Goal: Task Accomplishment & Management: Use online tool/utility

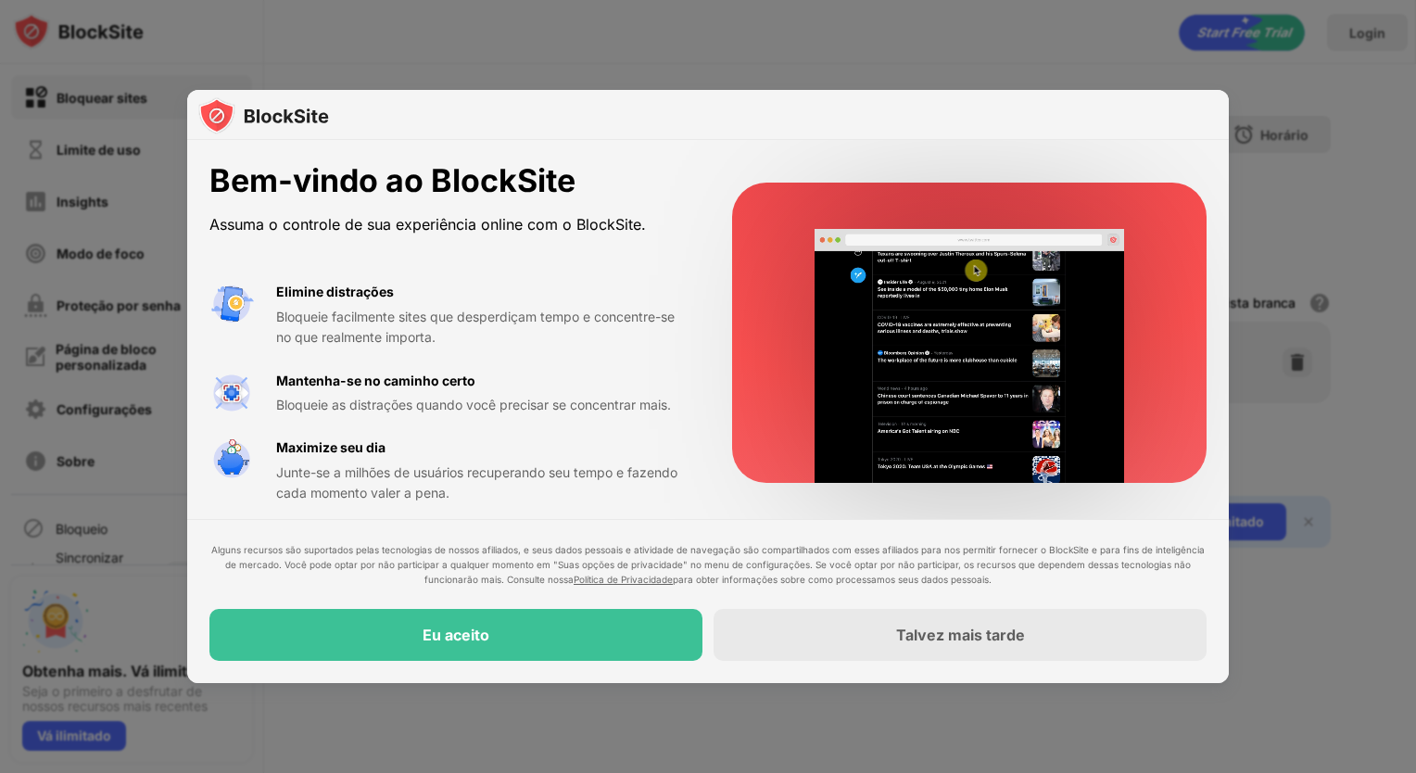
scroll to position [9, 0]
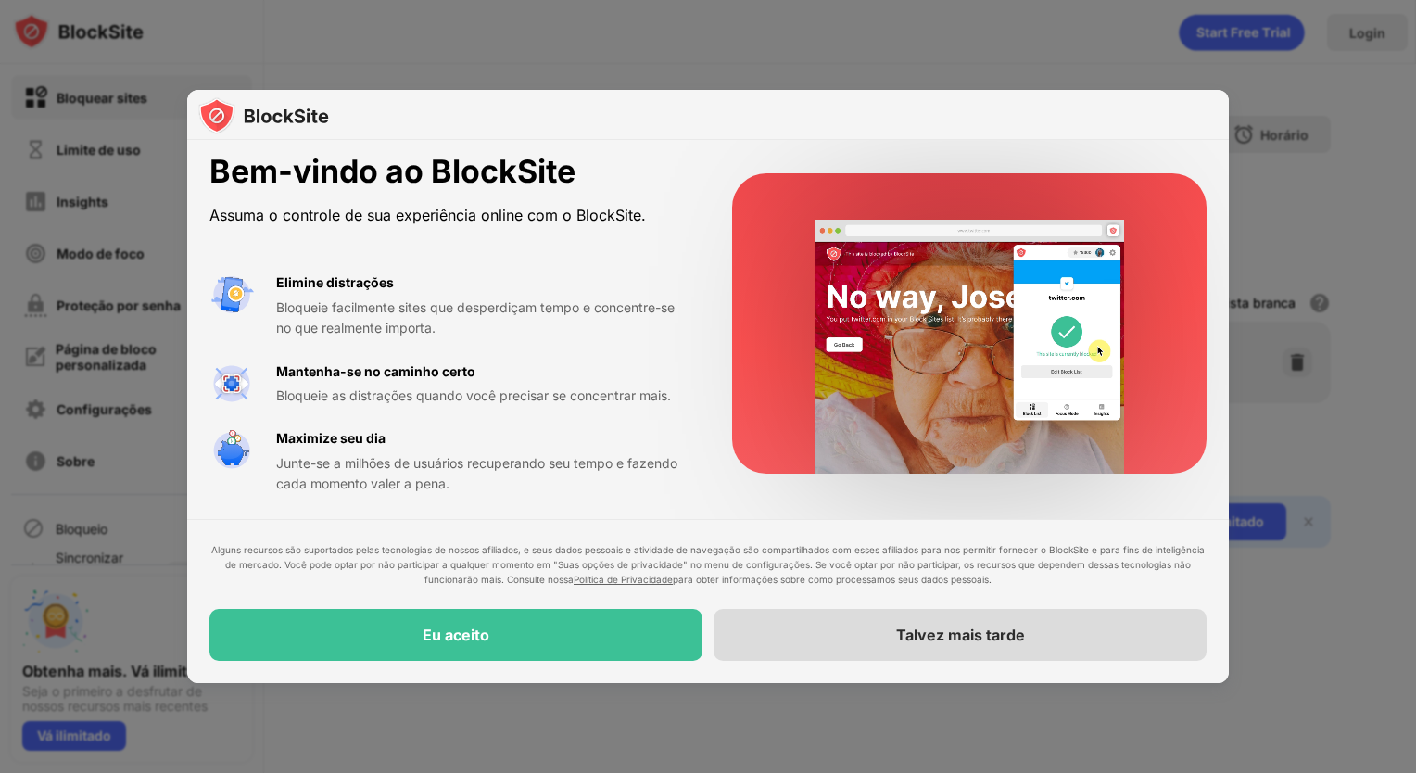
click at [809, 629] on div "Talvez mais tarde" at bounding box center [960, 635] width 493 height 52
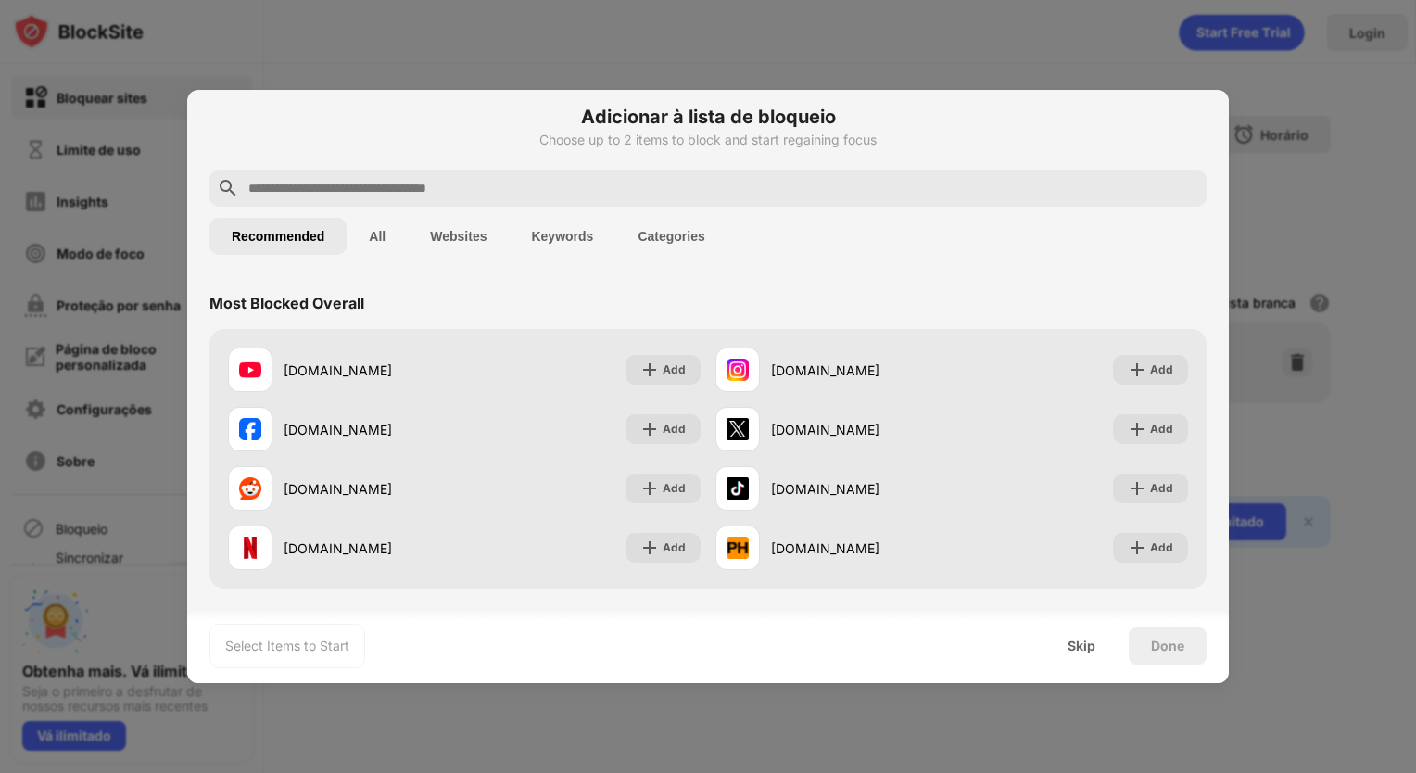
scroll to position [0, 0]
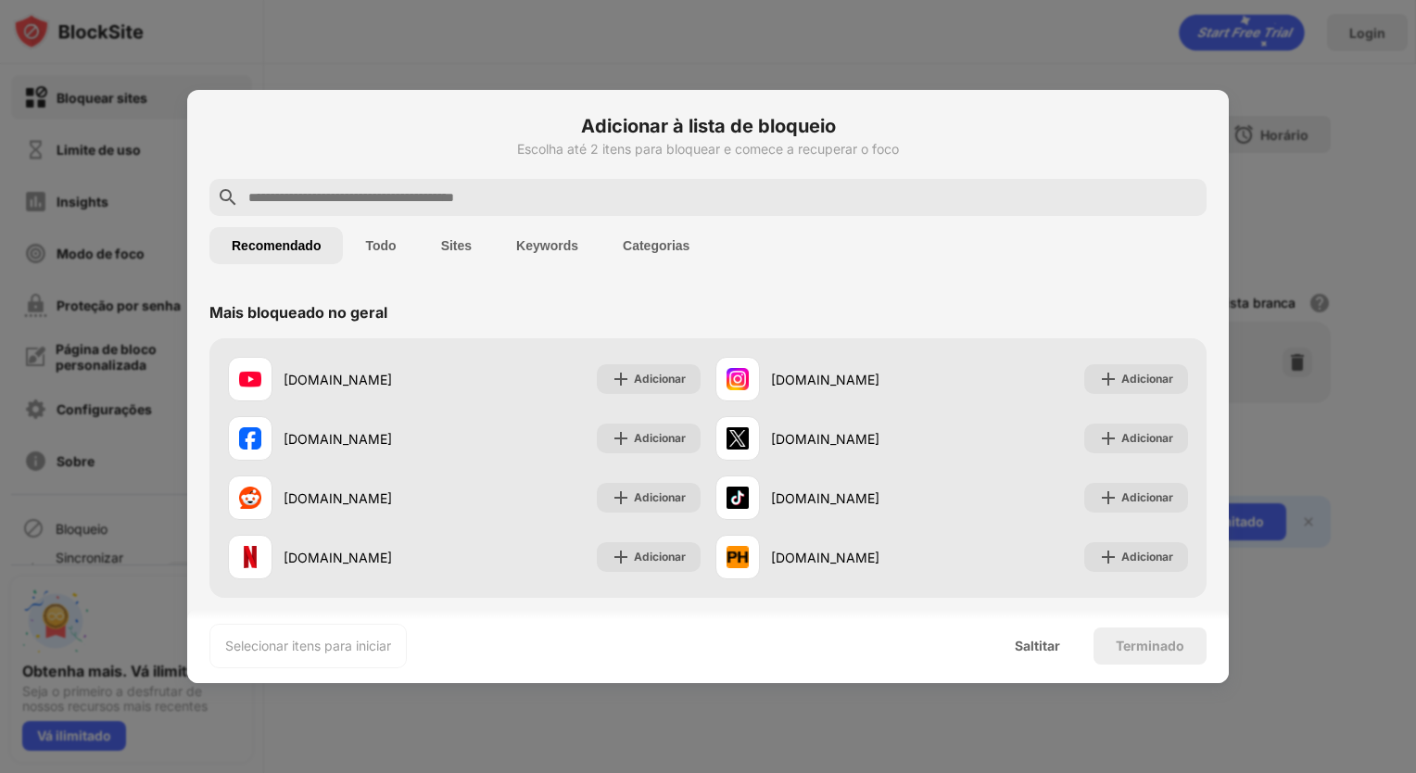
click at [453, 254] on button "Sites" at bounding box center [456, 245] width 75 height 37
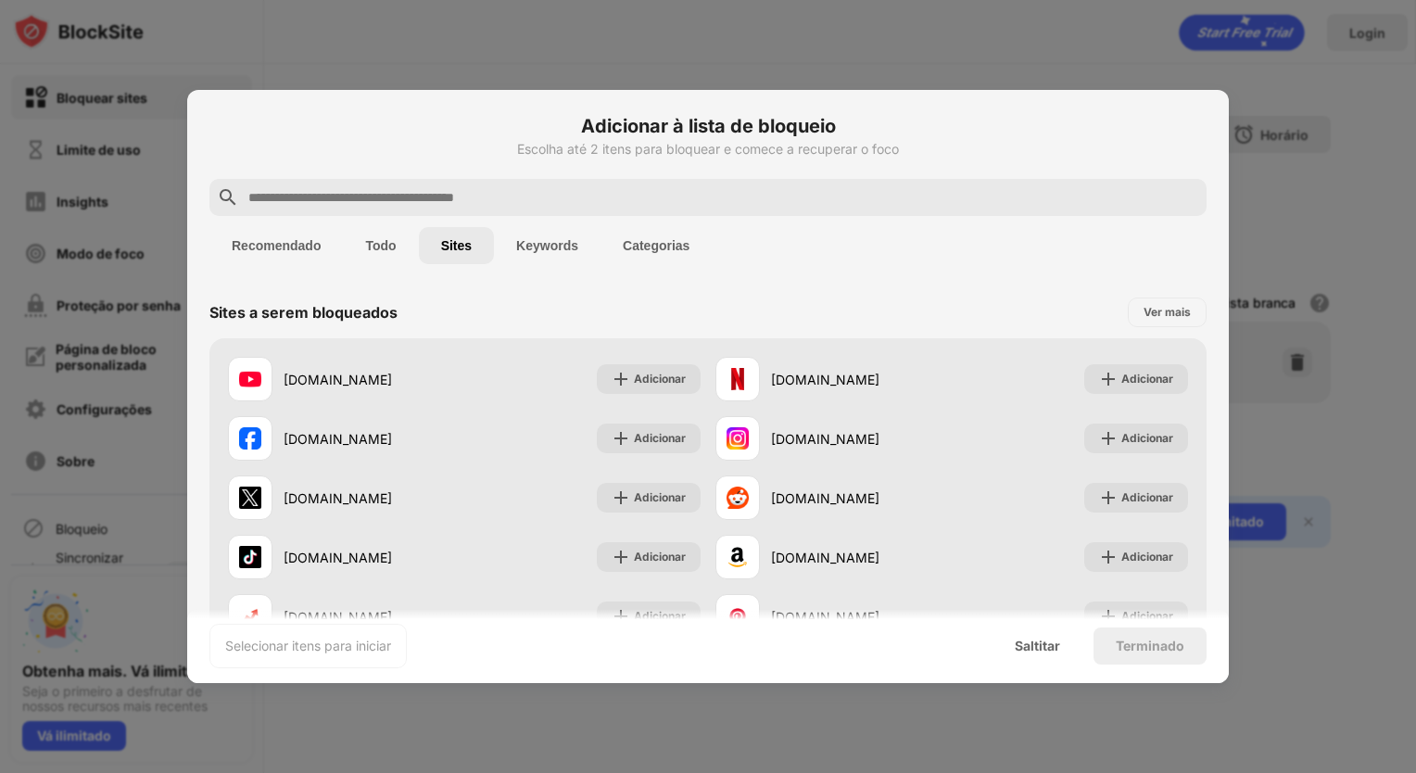
click at [452, 191] on input "text" at bounding box center [723, 197] width 953 height 22
click at [314, 235] on button "Recomendado" at bounding box center [276, 245] width 133 height 37
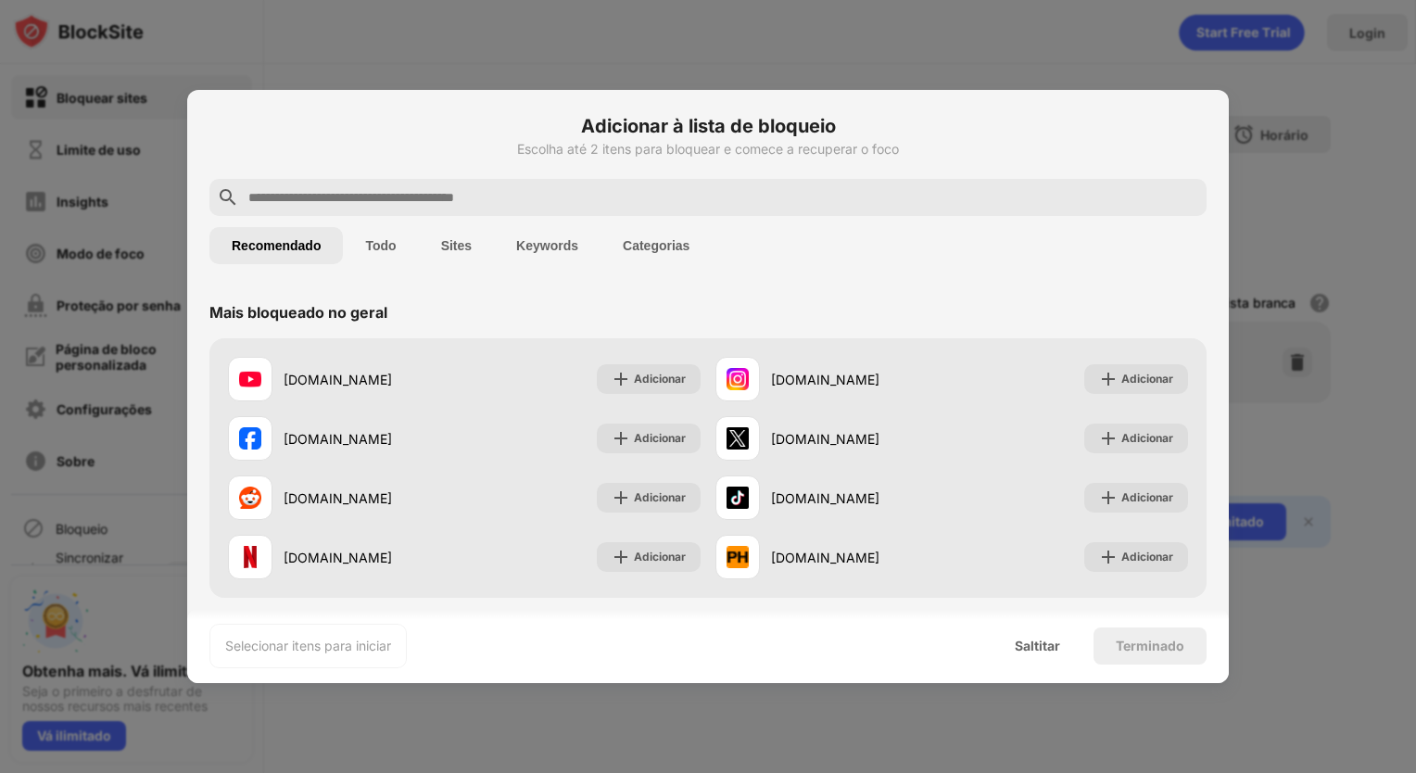
click at [382, 245] on button "Todo" at bounding box center [380, 245] width 75 height 37
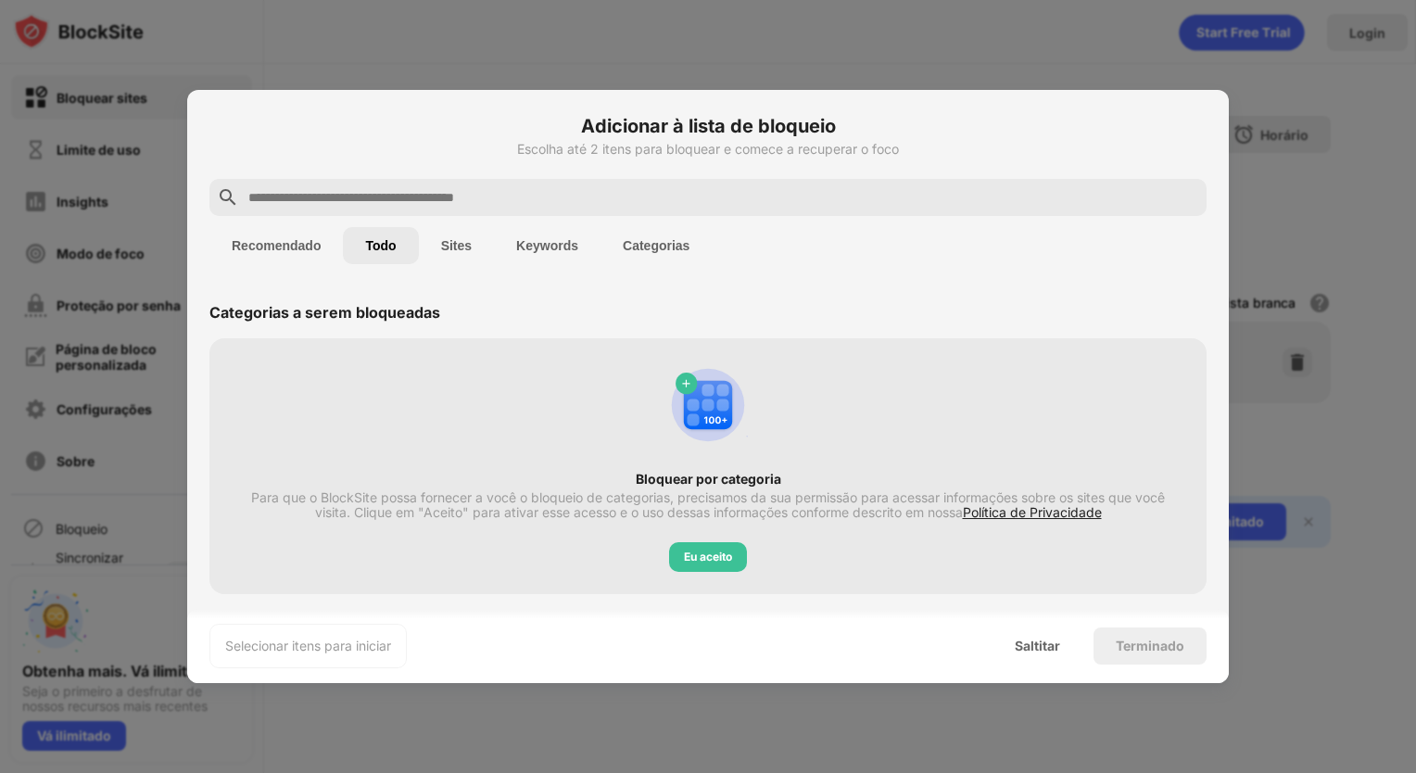
click at [327, 242] on button "Recomendado" at bounding box center [276, 245] width 133 height 37
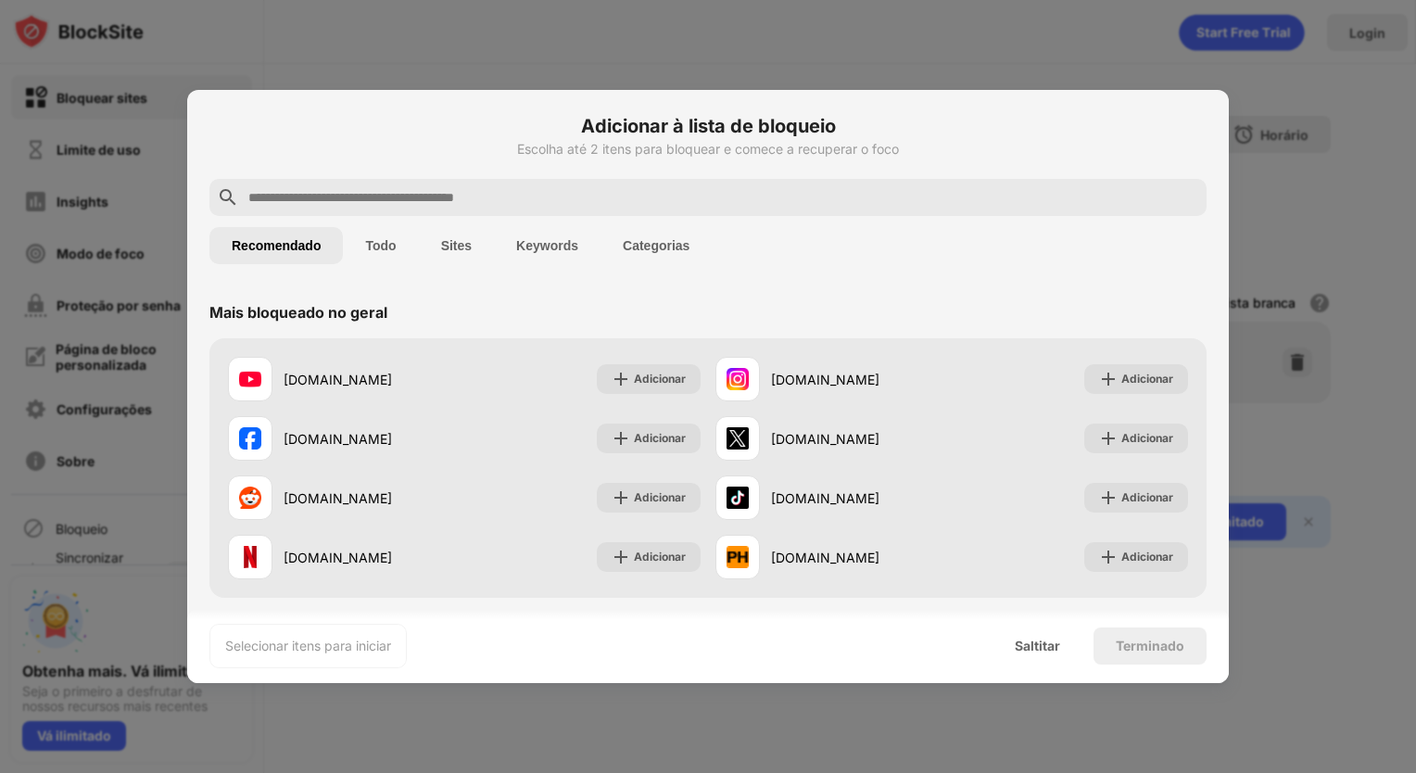
click at [393, 245] on button "Todo" at bounding box center [380, 245] width 75 height 37
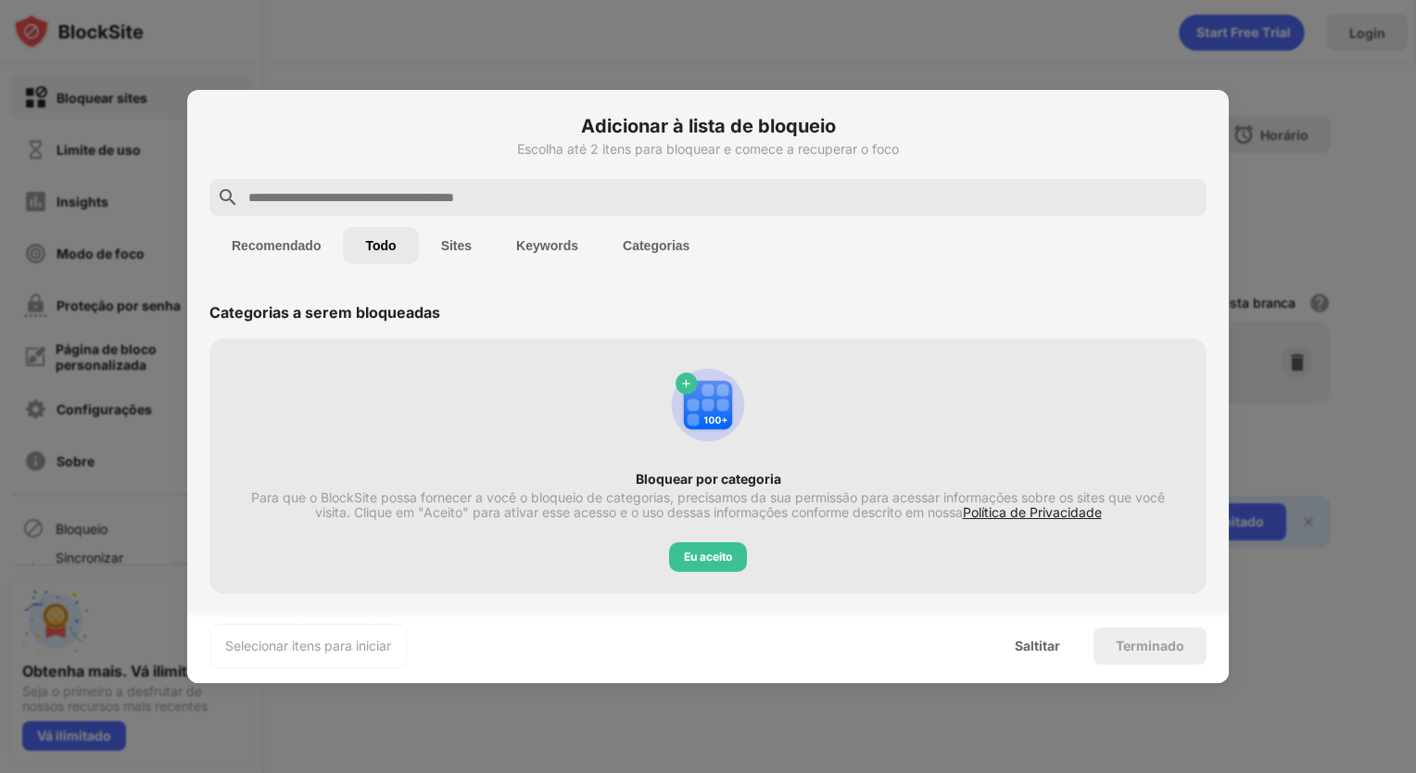
click at [397, 188] on input "text" at bounding box center [723, 197] width 953 height 22
paste input "**********"
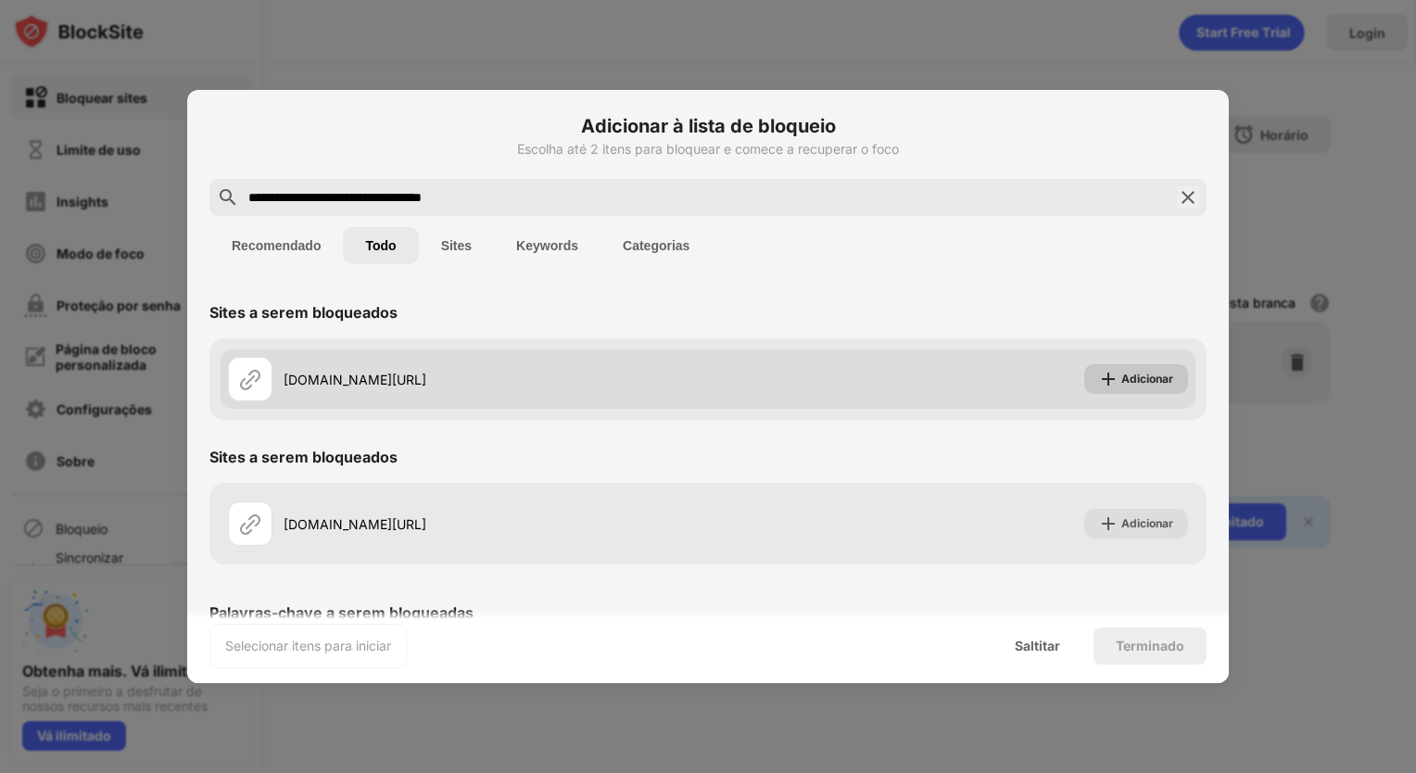
click at [1099, 375] on img at bounding box center [1108, 379] width 19 height 19
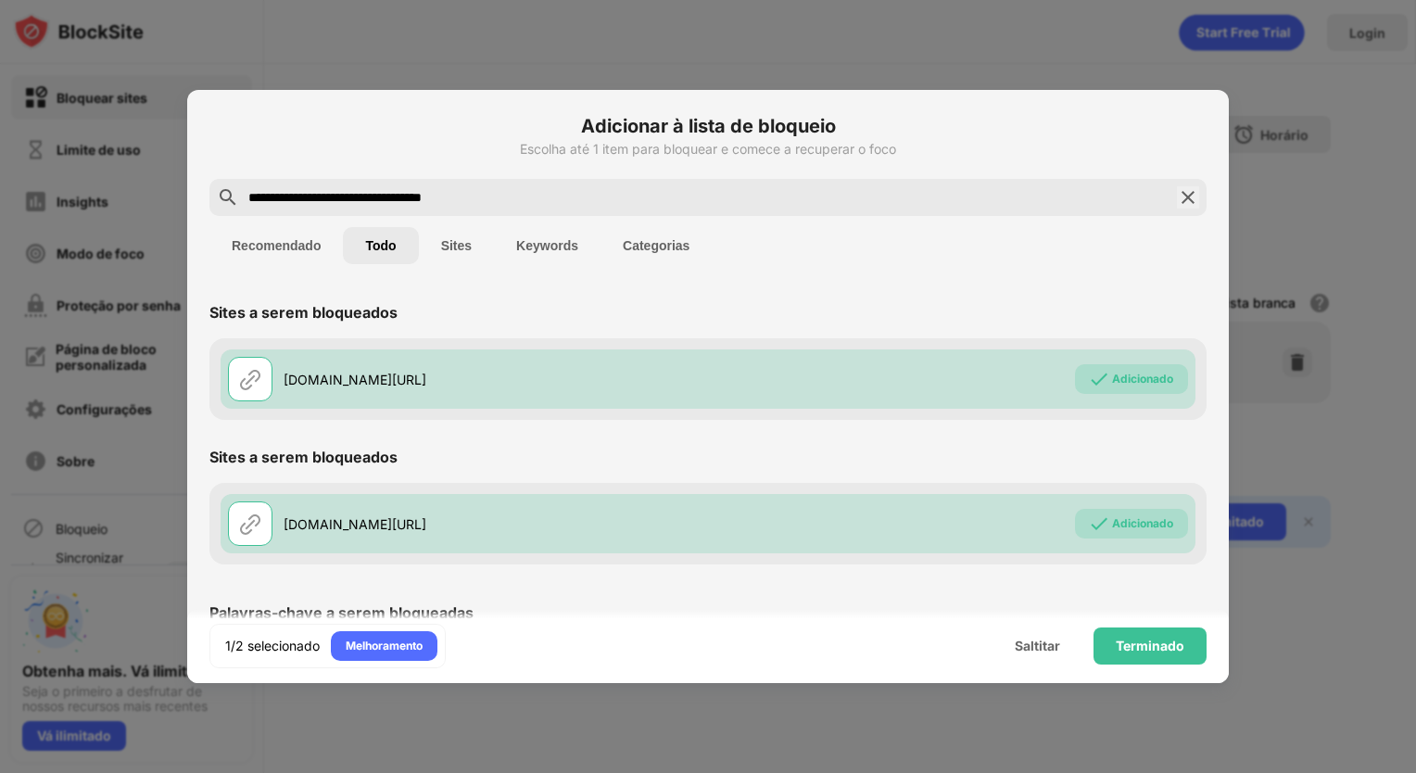
scroll to position [119, 0]
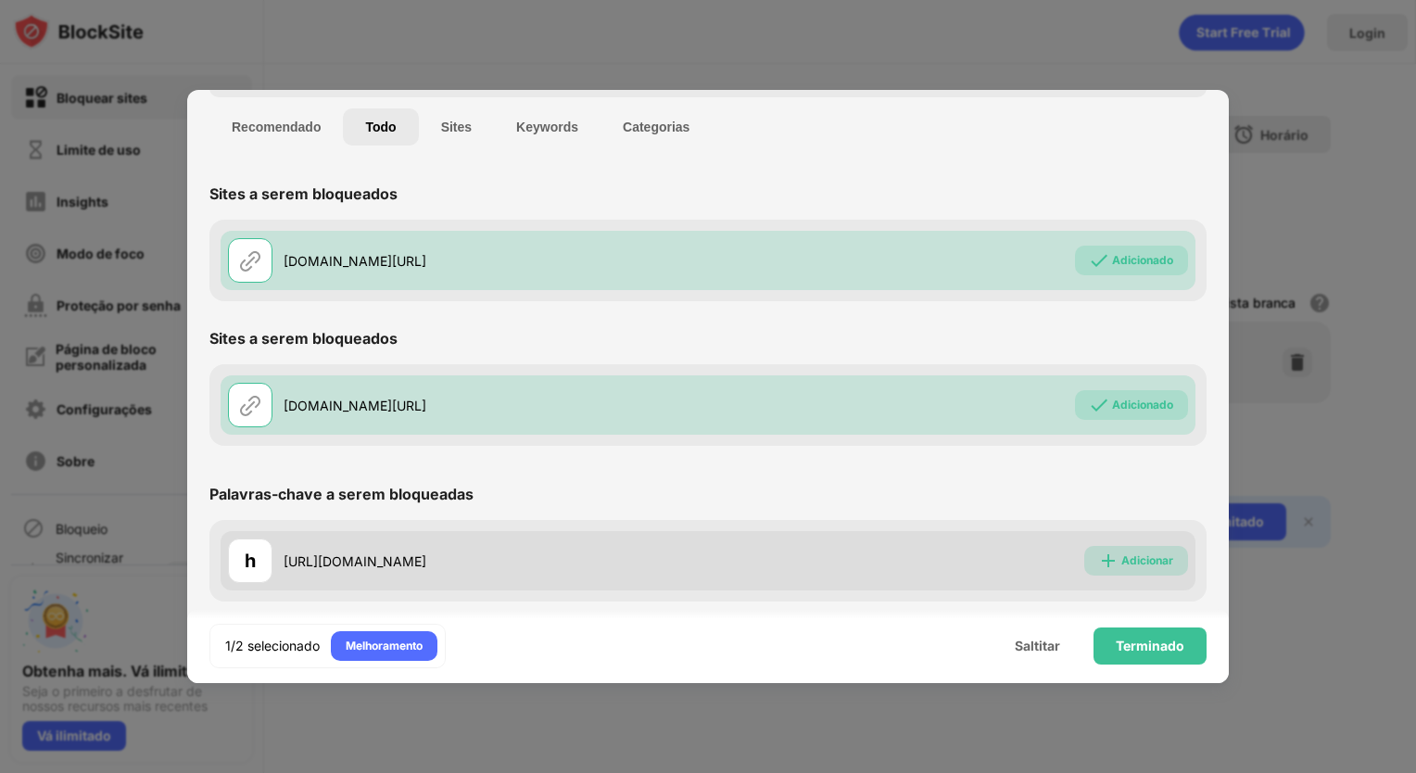
click at [1124, 556] on div "Adicionar" at bounding box center [1148, 561] width 52 height 19
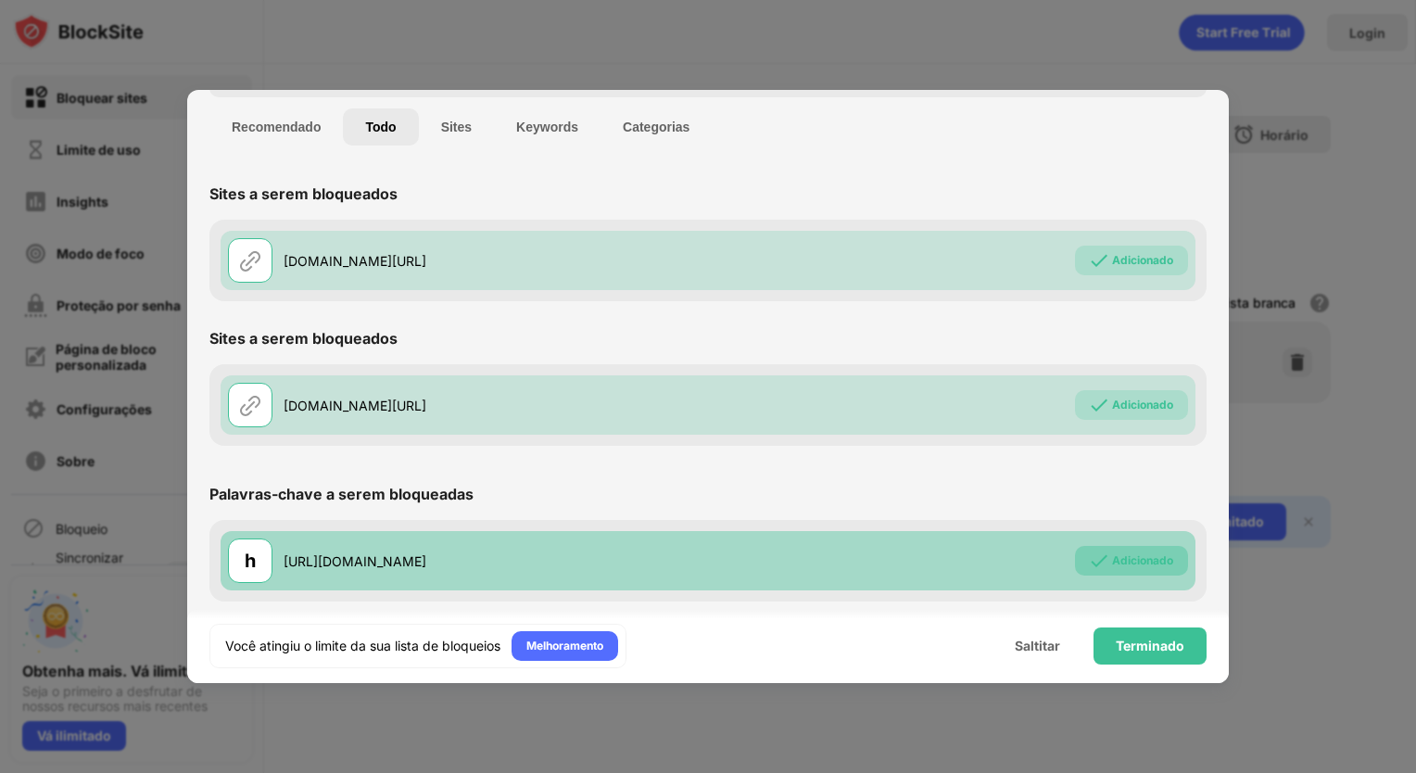
click at [1127, 553] on div "Adicionado" at bounding box center [1142, 561] width 61 height 19
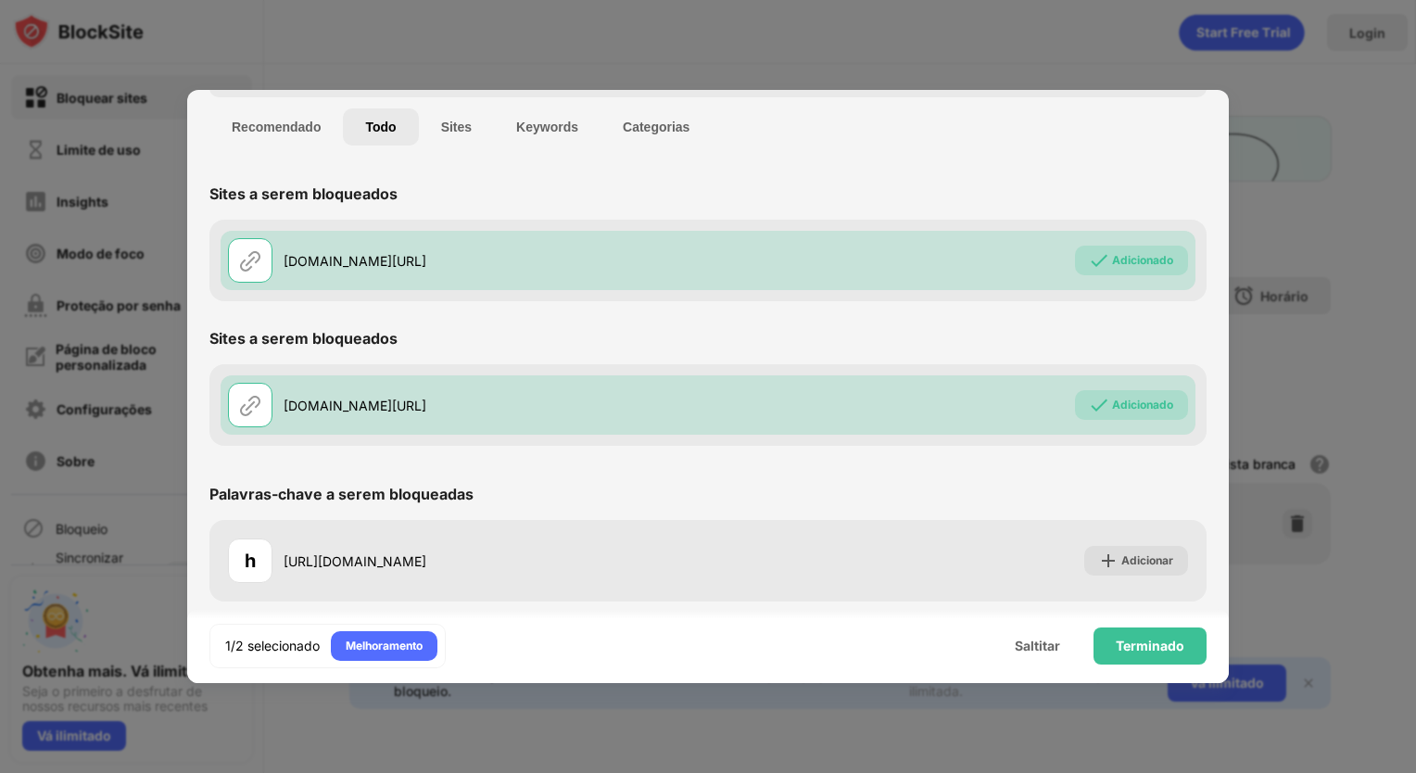
scroll to position [0, 0]
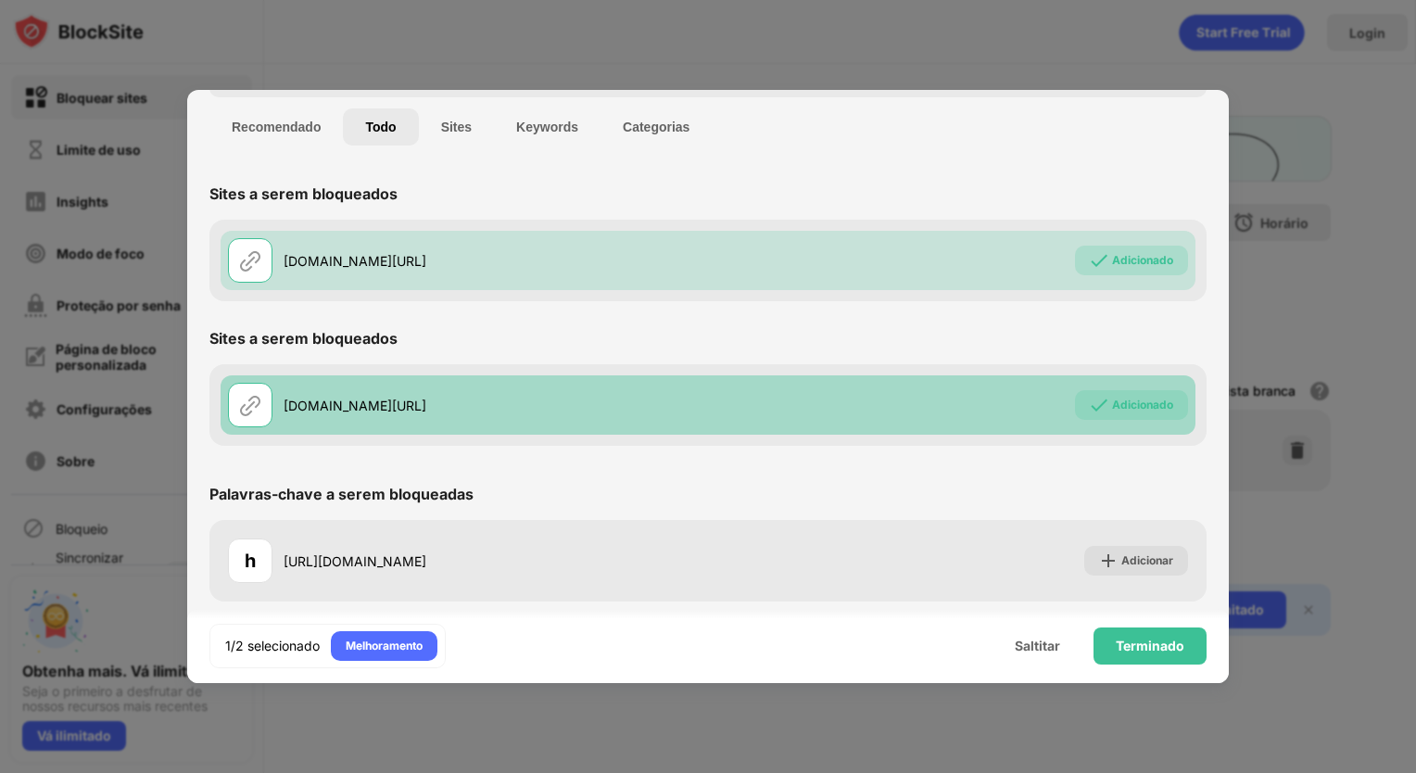
click at [1112, 404] on div "Adicionado" at bounding box center [1142, 405] width 61 height 19
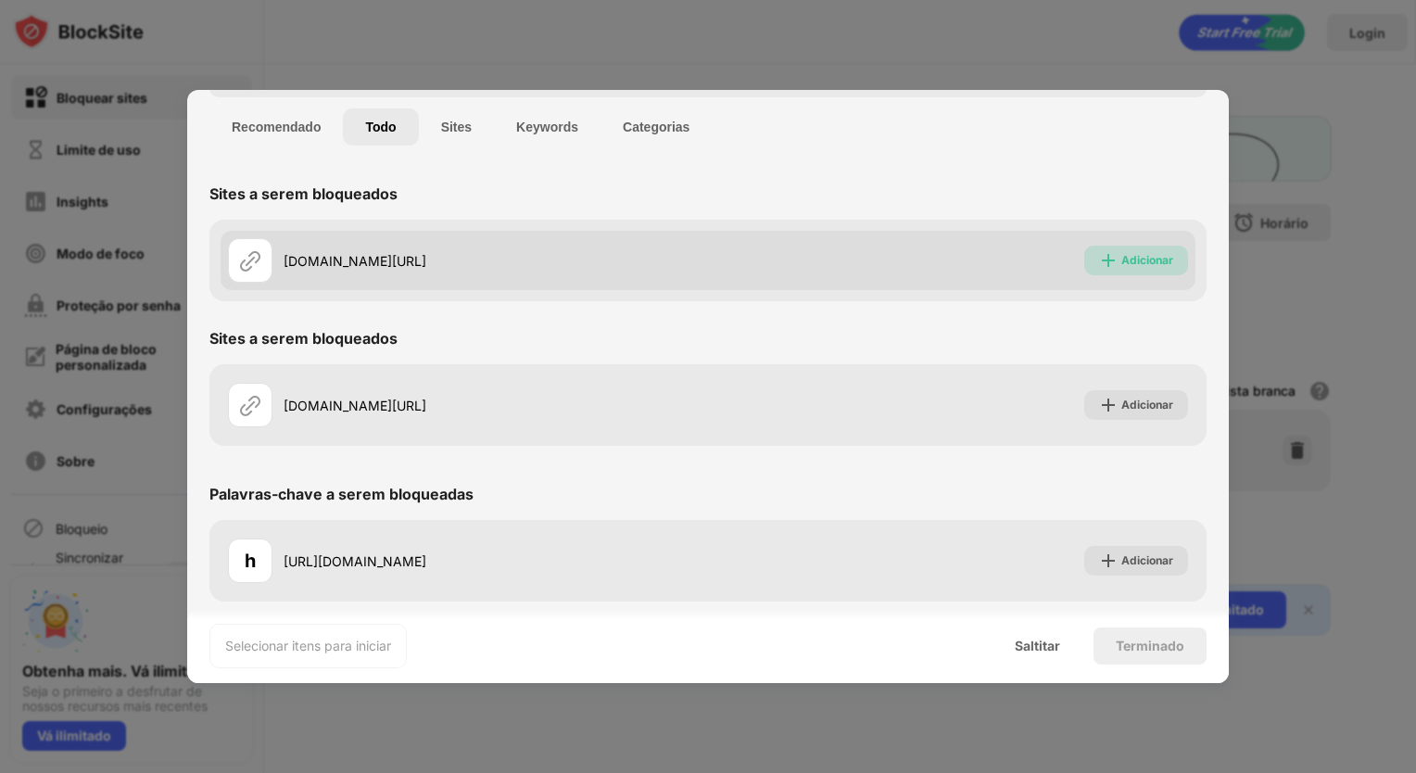
click at [1130, 265] on div "Adicionar" at bounding box center [1148, 260] width 52 height 19
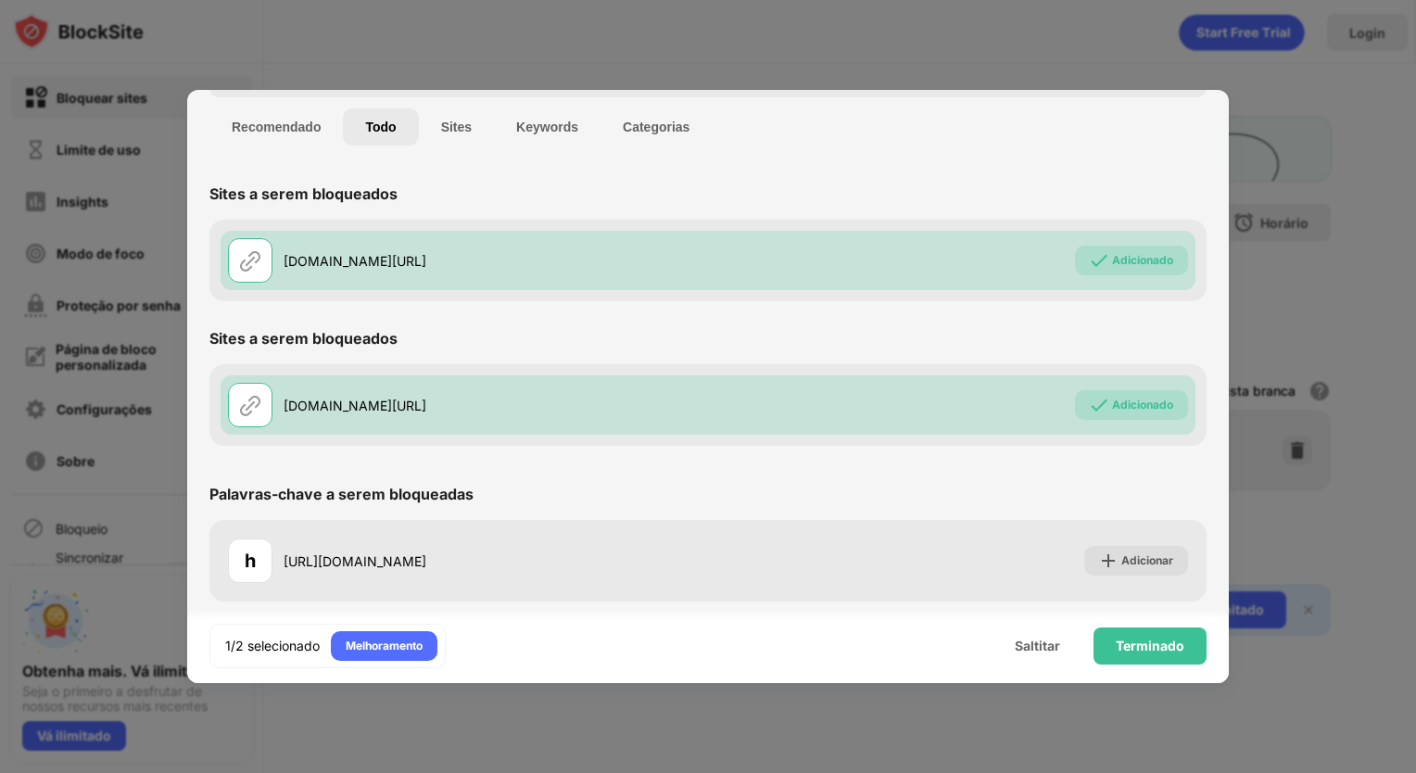
click at [467, 133] on button "Sites" at bounding box center [456, 126] width 75 height 37
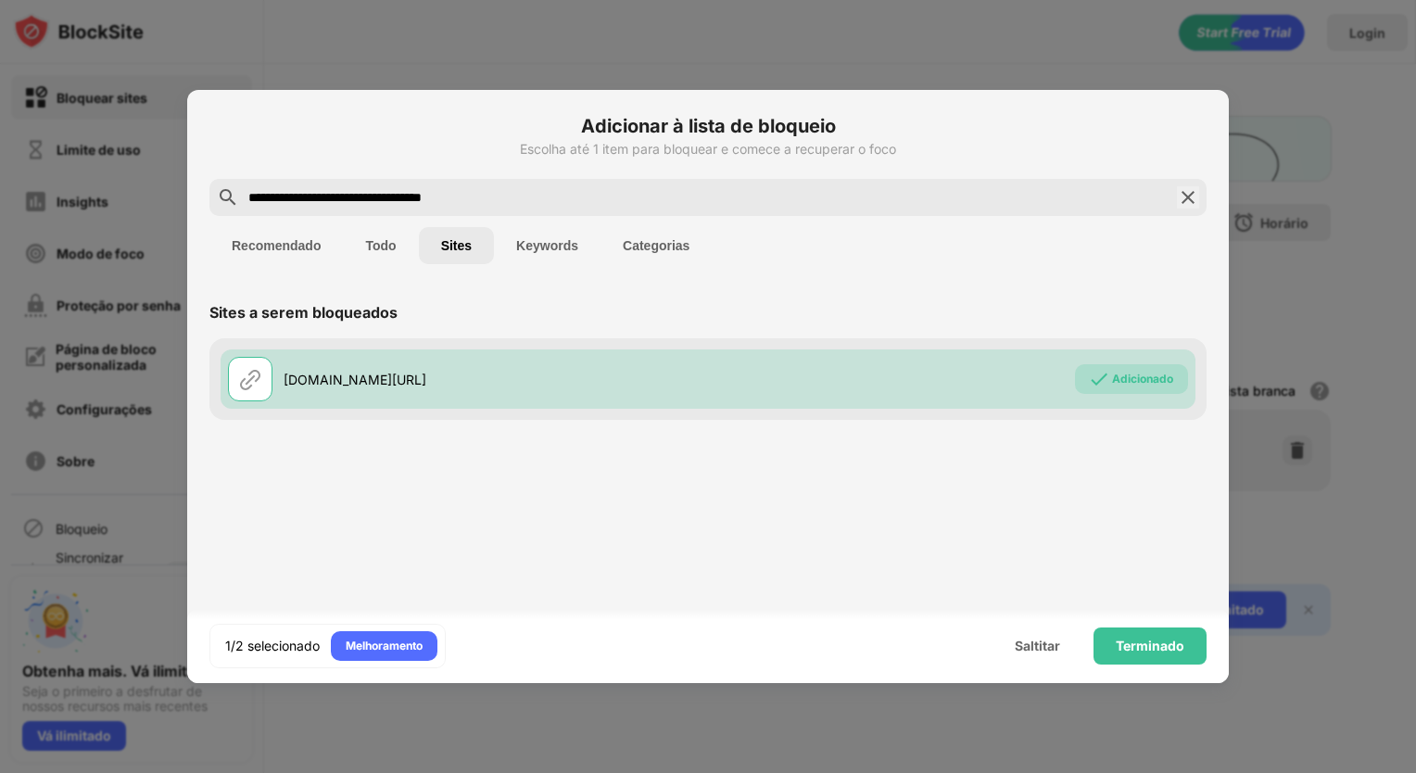
click at [463, 203] on input "**********" at bounding box center [708, 197] width 923 height 22
paste input "text"
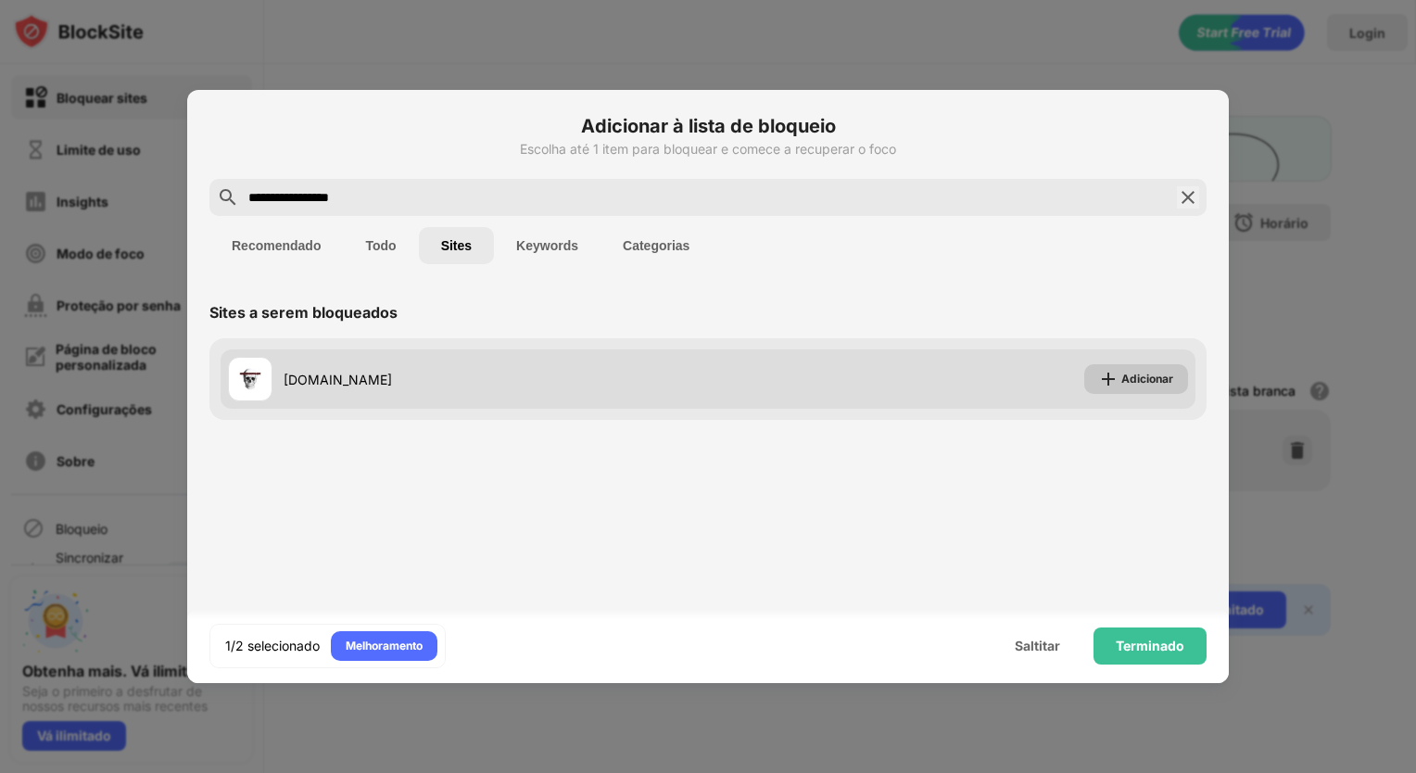
type input "**********"
click at [1145, 374] on div "Adicionar" at bounding box center [1148, 379] width 52 height 19
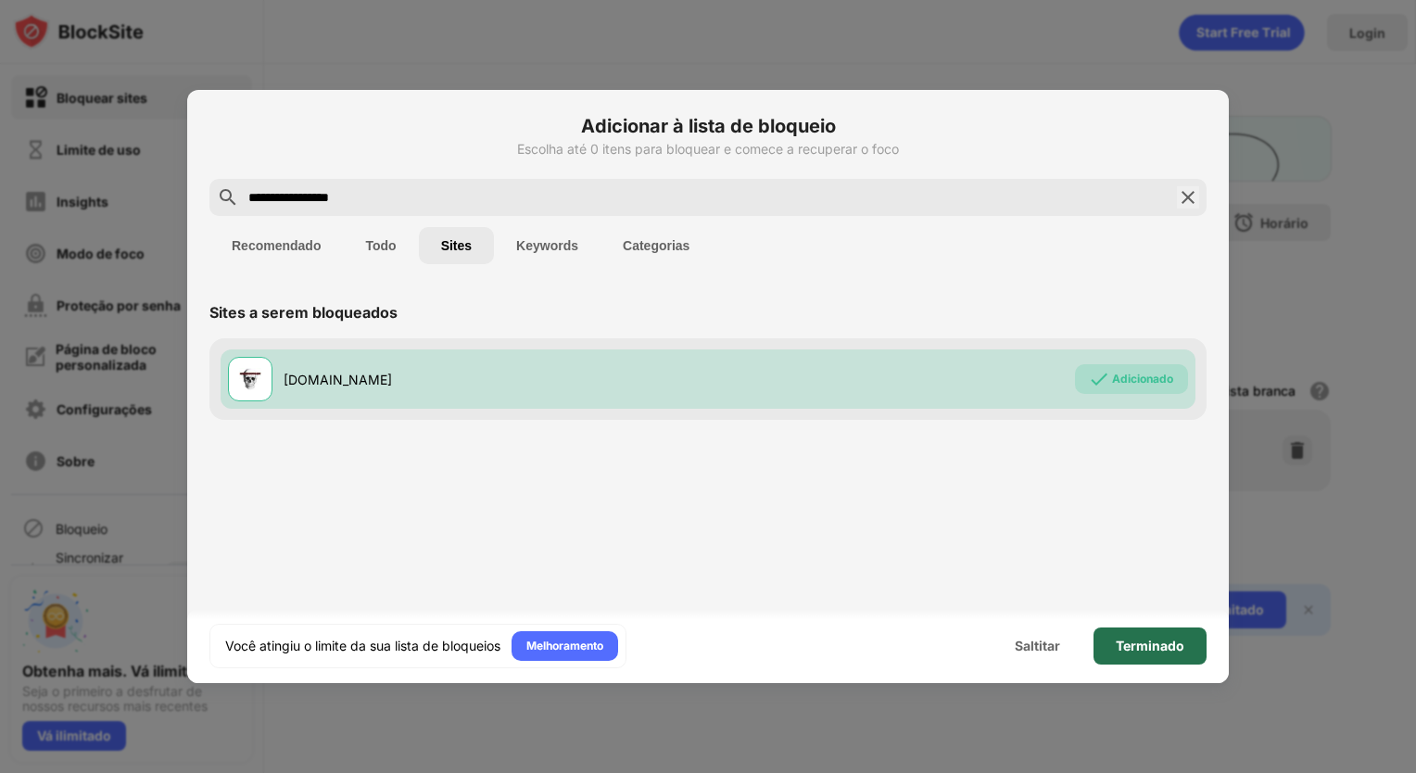
click at [1127, 640] on div "Terminado" at bounding box center [1150, 646] width 69 height 15
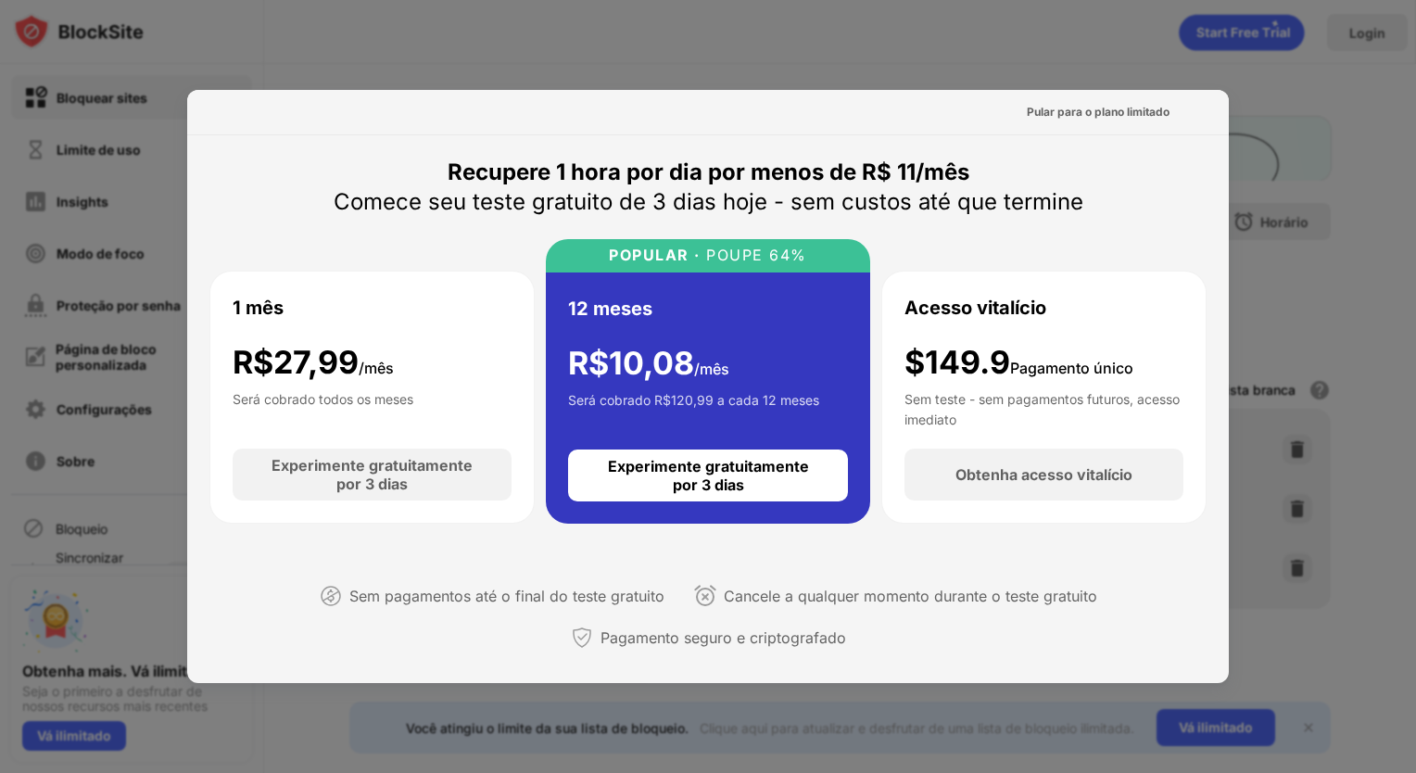
click at [1343, 256] on div at bounding box center [708, 386] width 1416 height 773
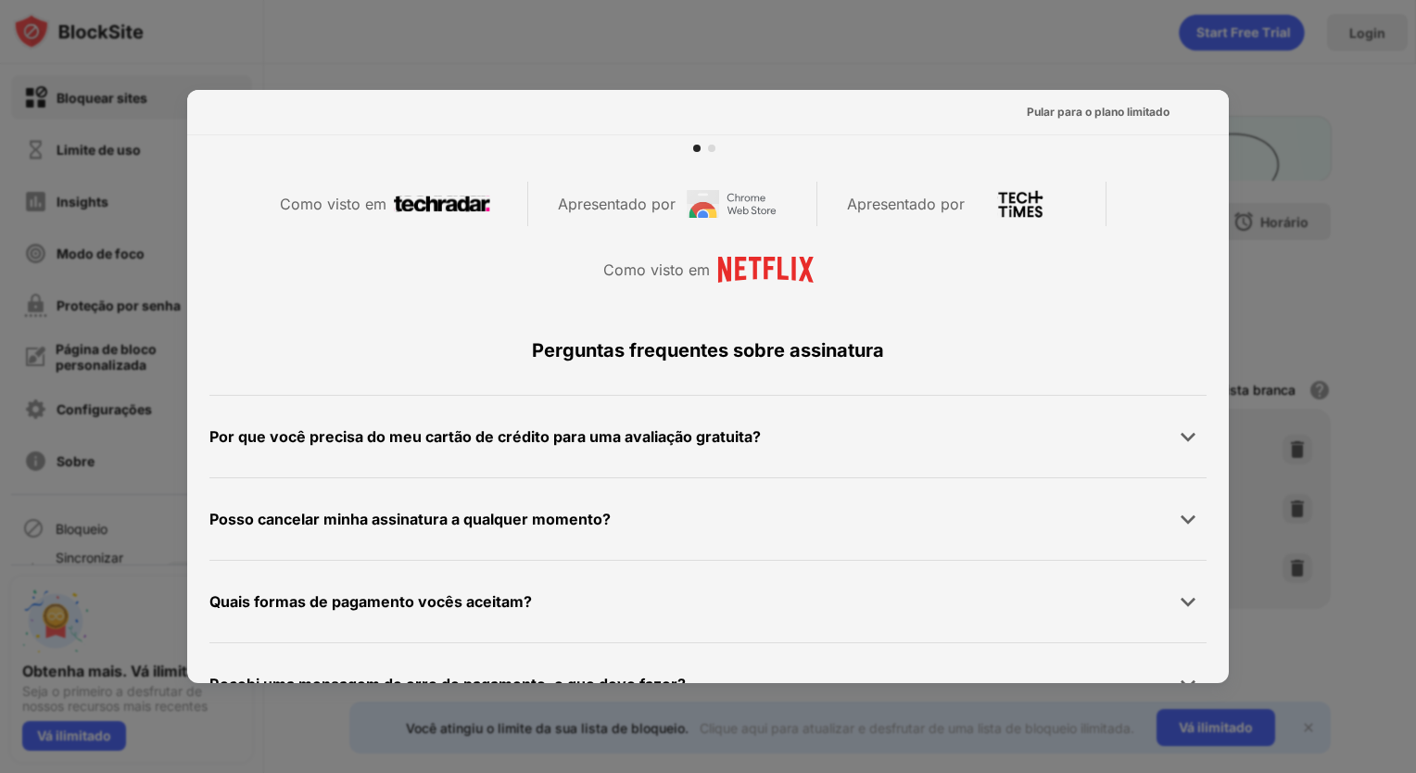
scroll to position [1024, 0]
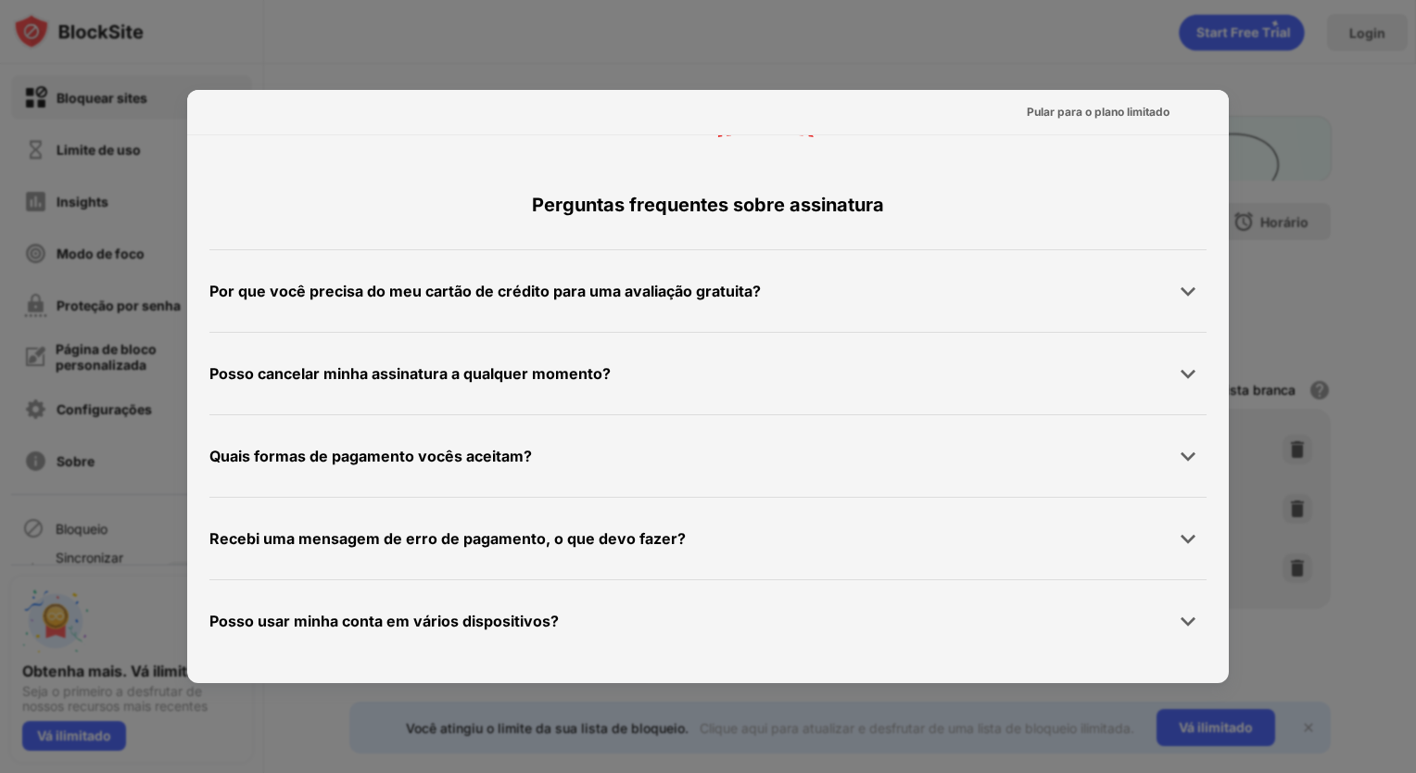
click at [934, 42] on div at bounding box center [708, 386] width 1416 height 773
click at [1108, 116] on div "Pular para o plano limitado" at bounding box center [1098, 112] width 143 height 19
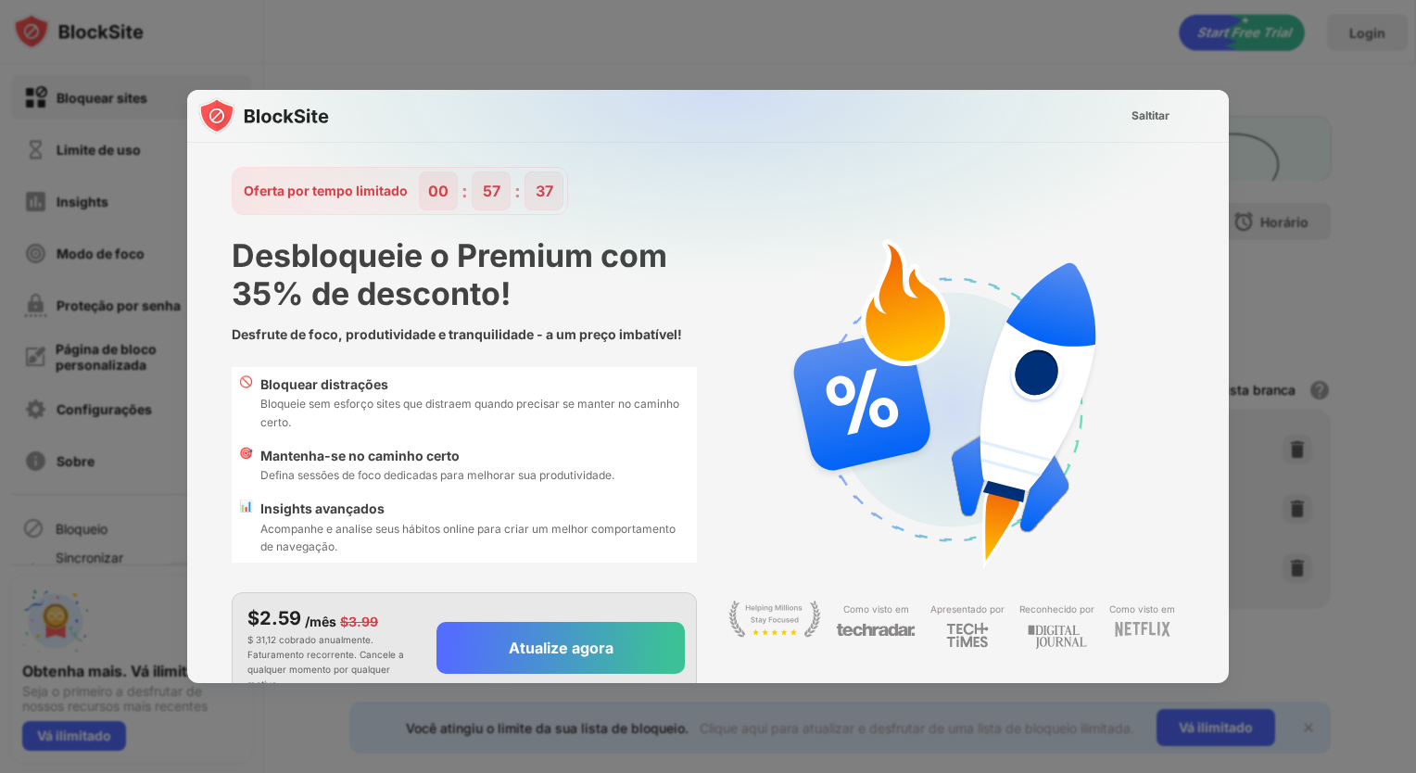
scroll to position [83, 0]
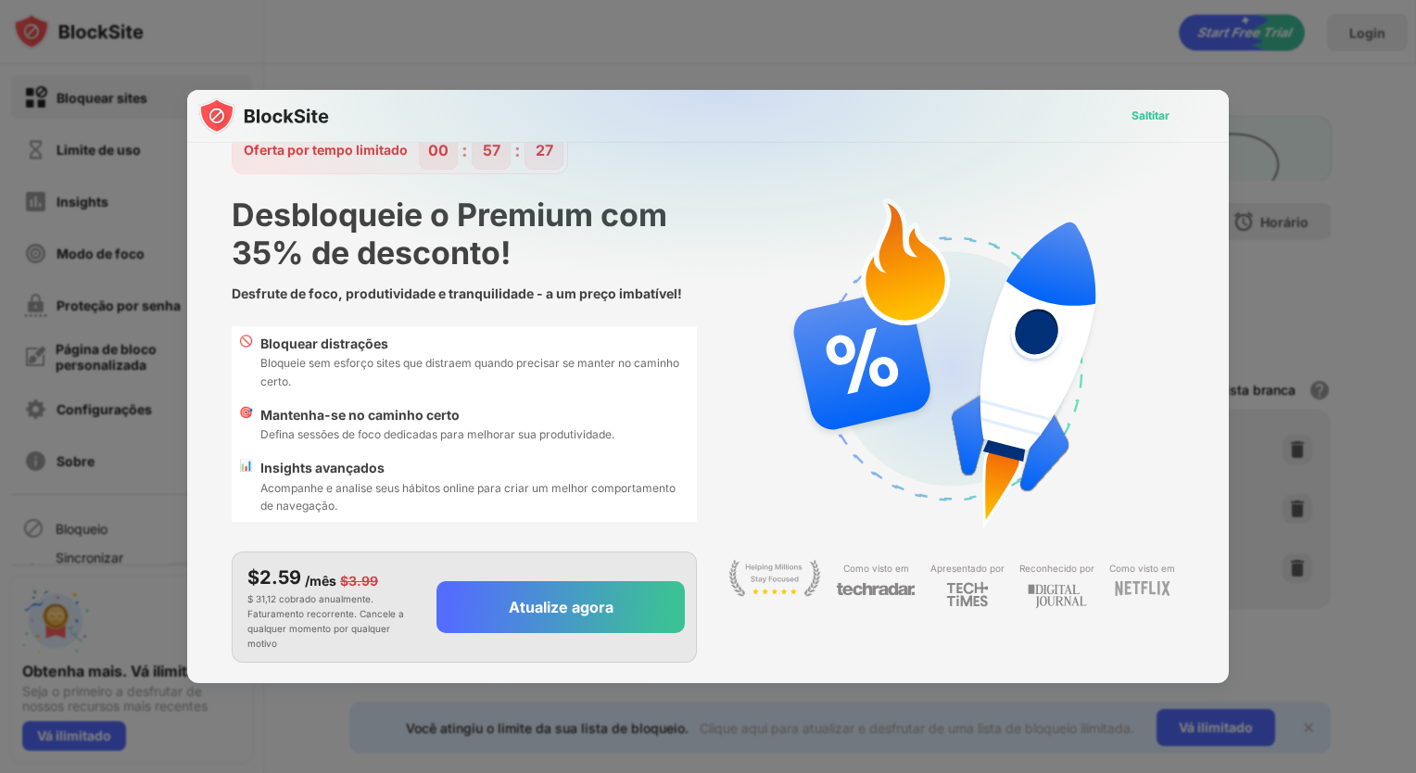
click at [1137, 116] on div "Saltitar" at bounding box center [1151, 116] width 38 height 19
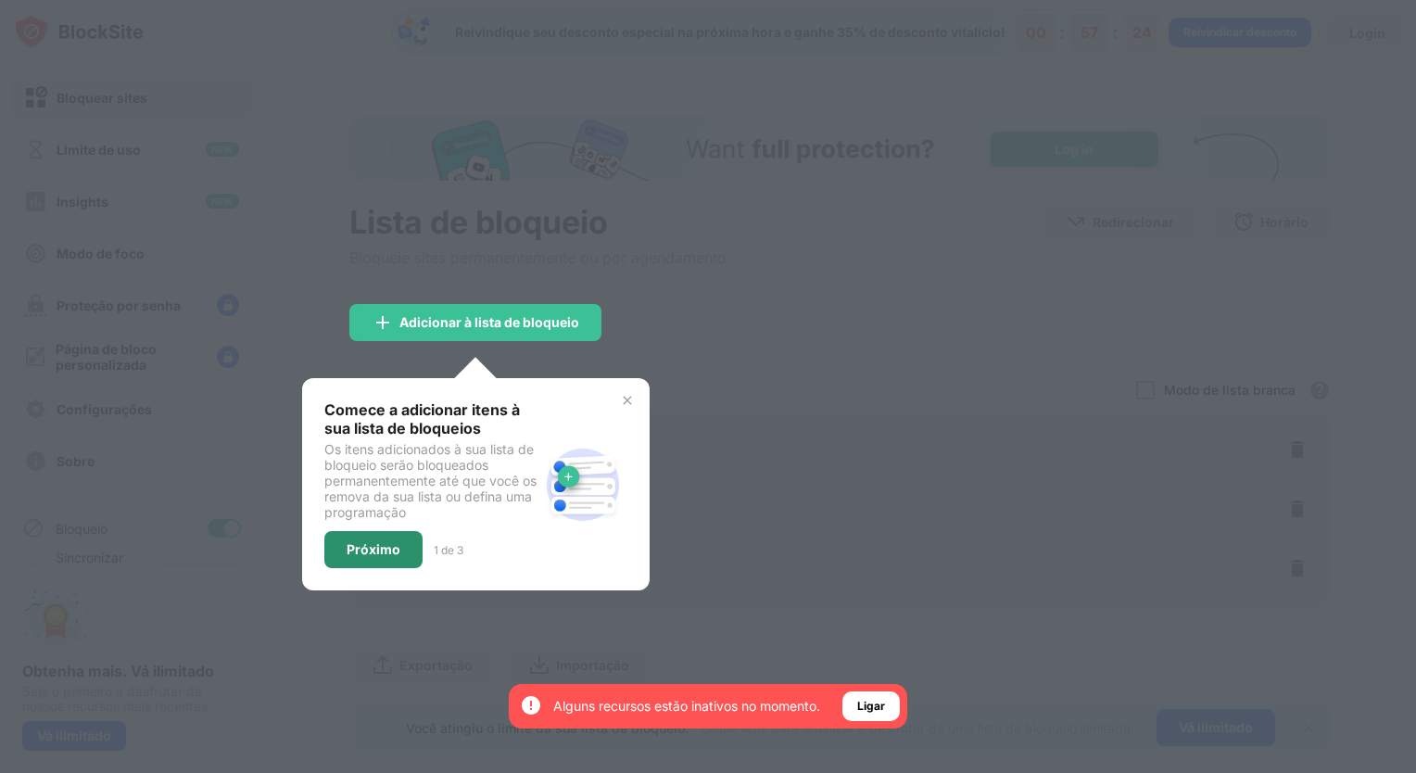
click at [378, 544] on div "Próximo" at bounding box center [374, 549] width 54 height 15
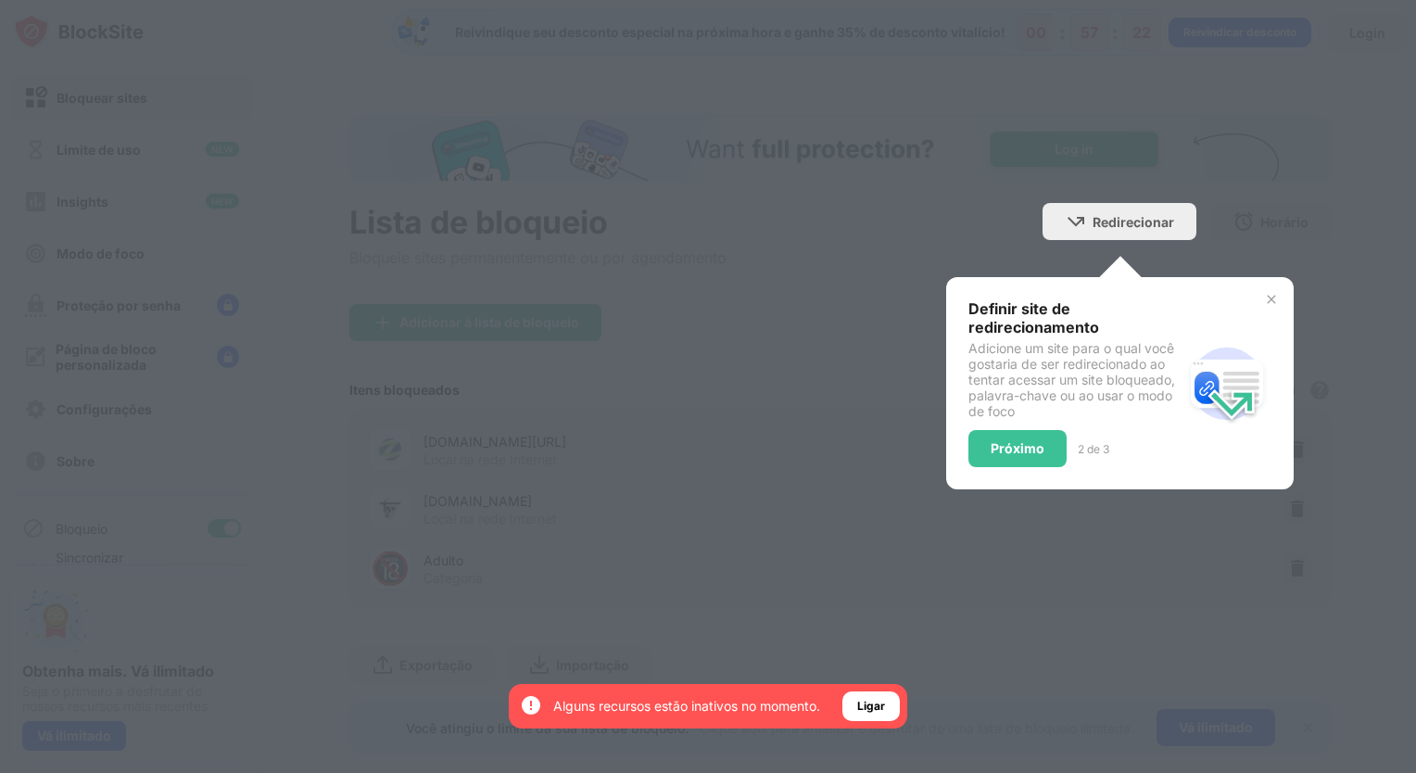
click at [1004, 466] on div "Definir site de redirecionamento Adicione um site para o qual você gostaria de …" at bounding box center [1120, 383] width 348 height 212
click at [1011, 441] on div "Próximo" at bounding box center [1018, 448] width 54 height 15
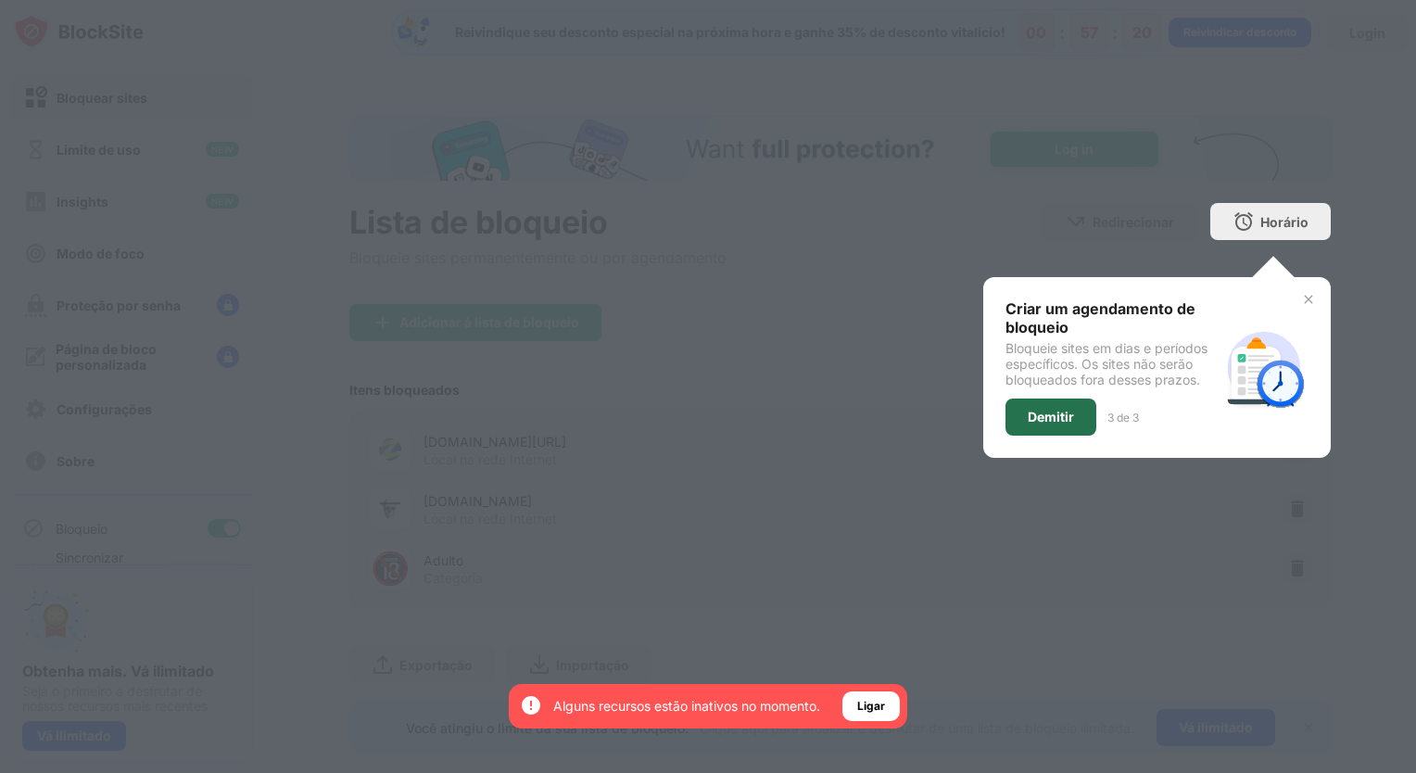
click at [1045, 415] on div "Demitir" at bounding box center [1051, 417] width 46 height 15
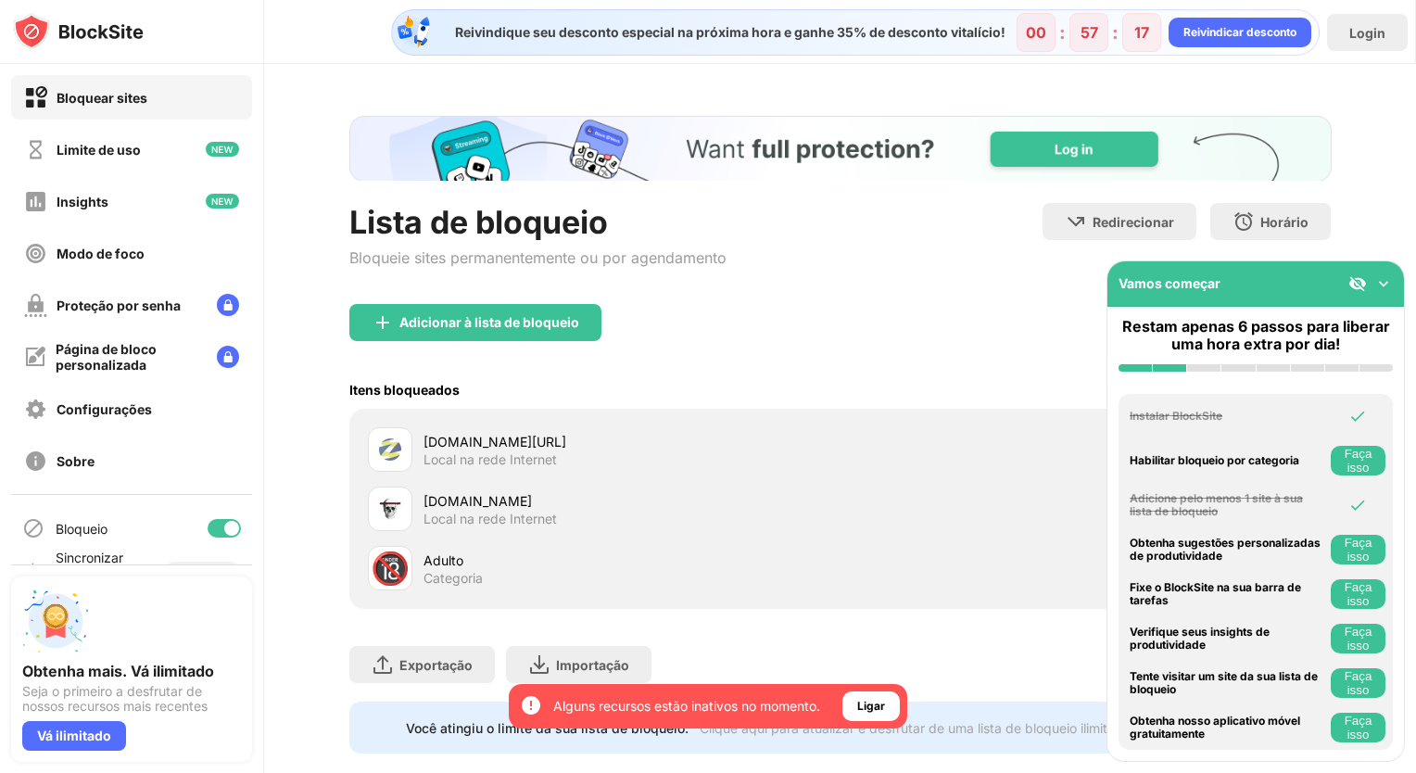
scroll to position [44, 0]
